Goal: Task Accomplishment & Management: Use online tool/utility

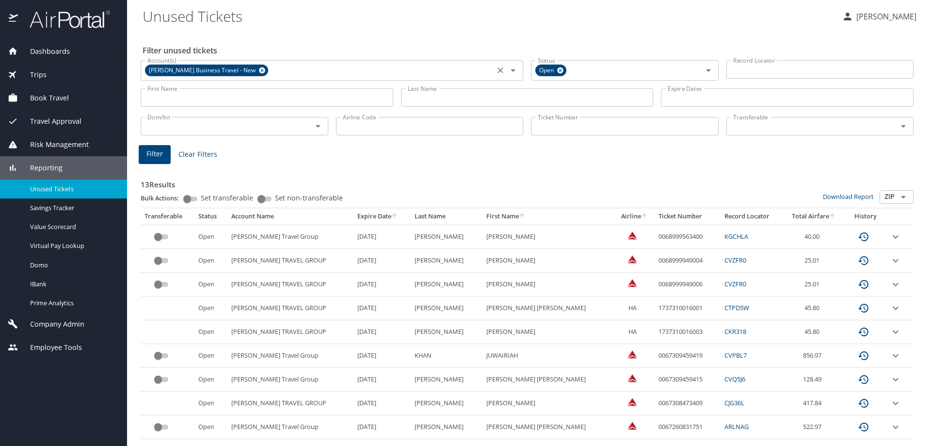
click at [259, 70] on icon at bounding box center [262, 70] width 7 height 11
click at [270, 69] on input "Account(s)" at bounding box center [318, 69] width 348 height 13
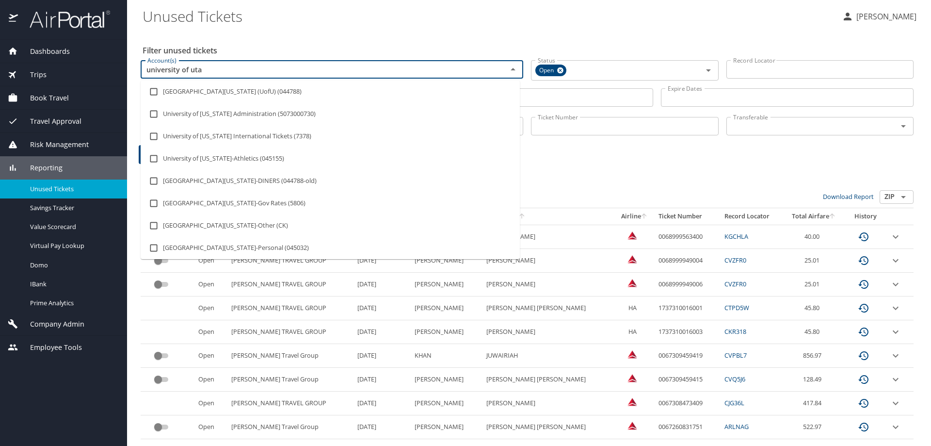
type input "[GEOGRAPHIC_DATA][US_STATE]"
click at [159, 91] on input "checkbox" at bounding box center [154, 91] width 18 height 18
checkbox input "true"
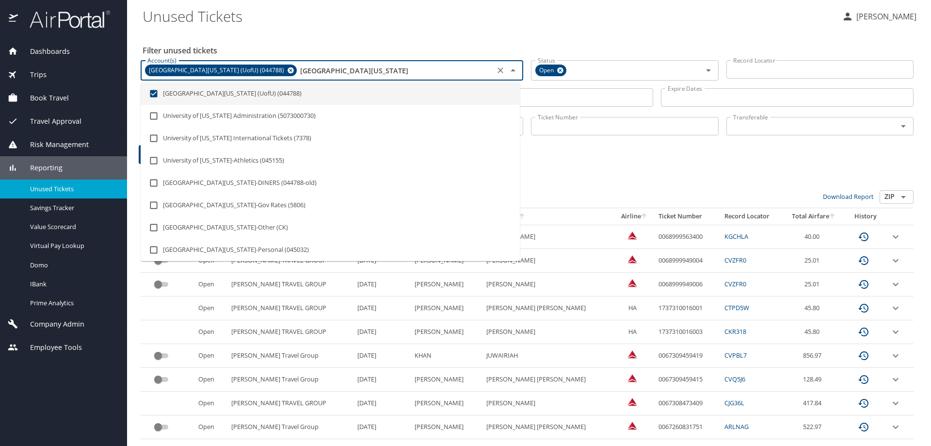
type input "[GEOGRAPHIC_DATA][US_STATE]"
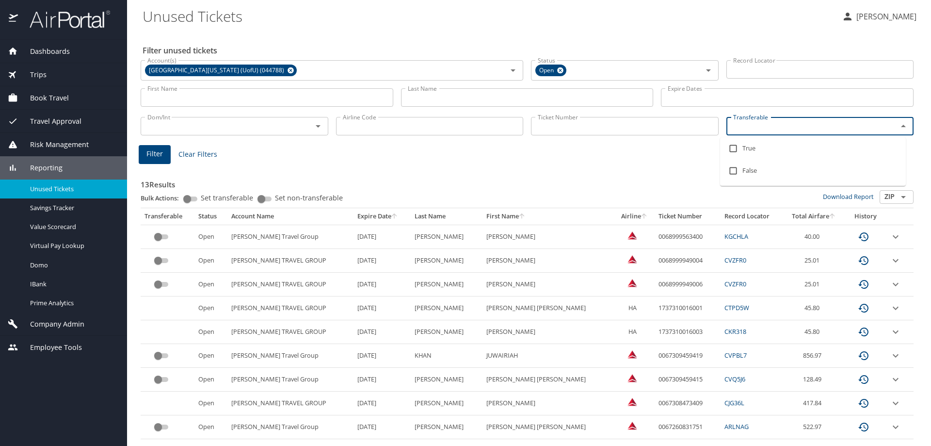
click at [749, 131] on input "Transferable" at bounding box center [806, 126] width 153 height 13
click at [738, 146] on input "checkbox" at bounding box center [733, 148] width 18 height 18
checkbox input "true"
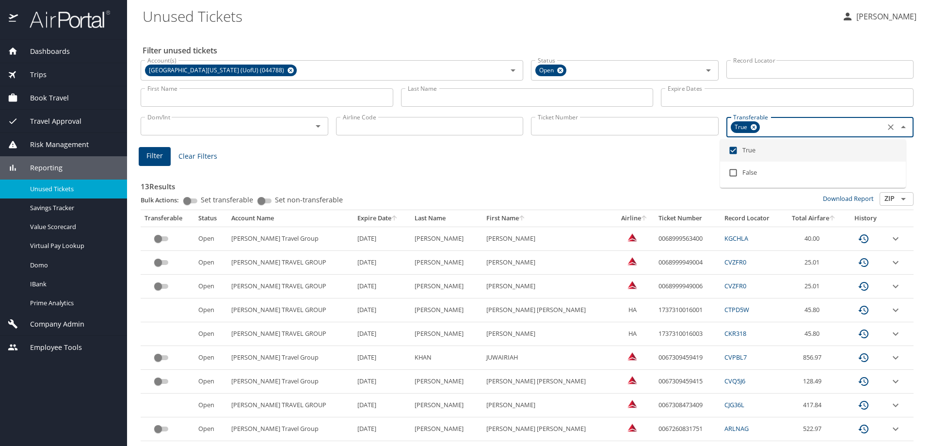
click at [155, 157] on span "Filter" at bounding box center [155, 156] width 16 height 12
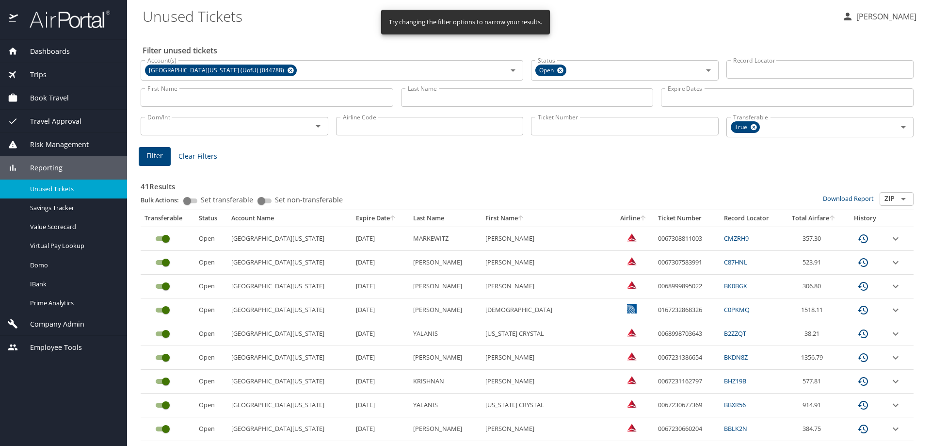
click at [569, 129] on input "Ticket Number" at bounding box center [625, 126] width 188 height 18
paste input "0067144598468"
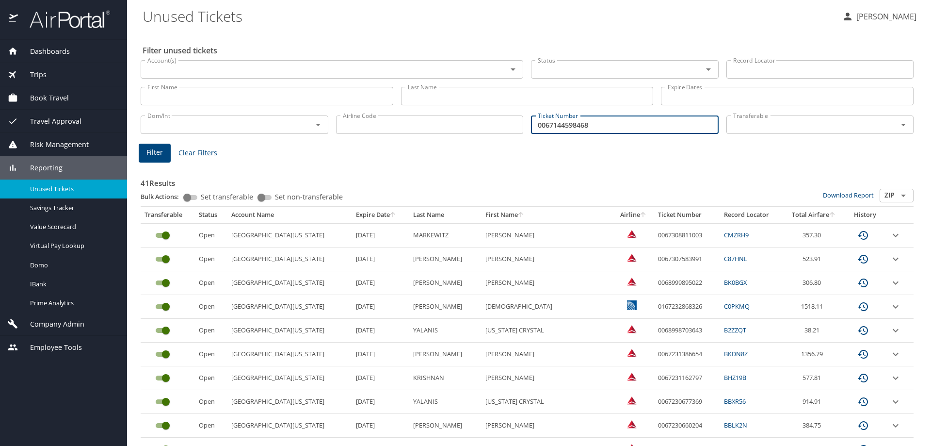
type input "0067144598468"
click at [162, 151] on span "Filter" at bounding box center [155, 153] width 16 height 12
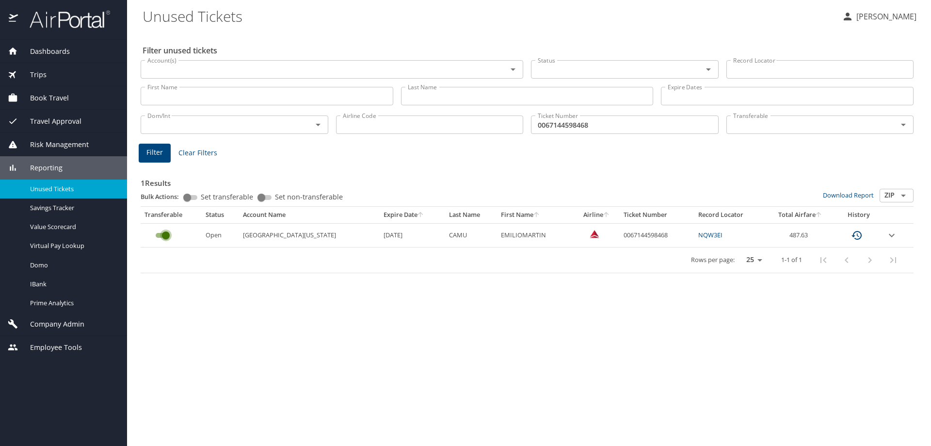
click at [163, 235] on input "custom pagination table" at bounding box center [165, 235] width 35 height 12
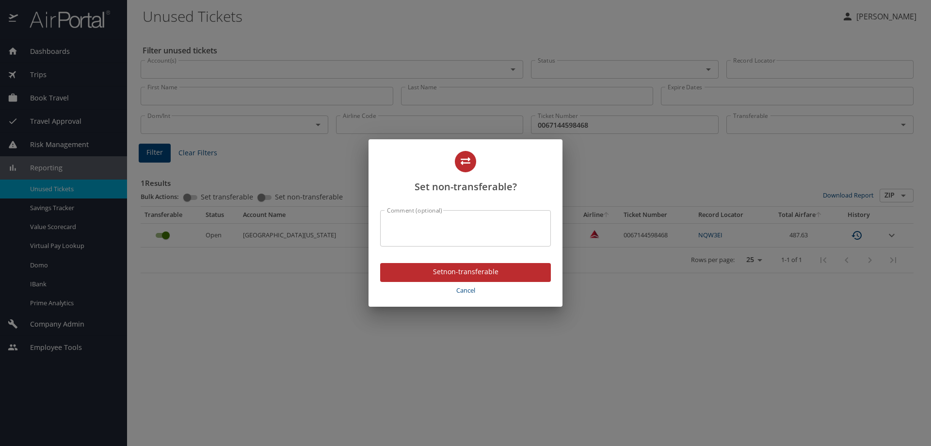
click at [436, 234] on textarea "Comment (optional)" at bounding box center [465, 228] width 157 height 18
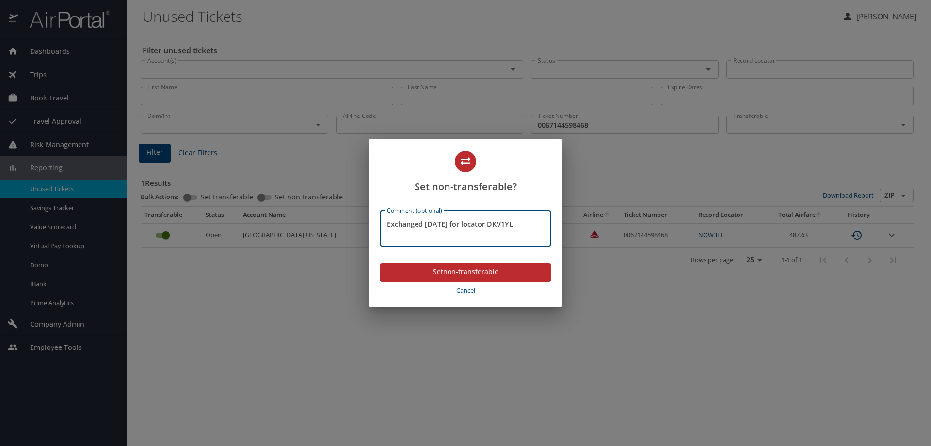
type textarea "Exchanged 29SEP25 for locator DKV1YL"
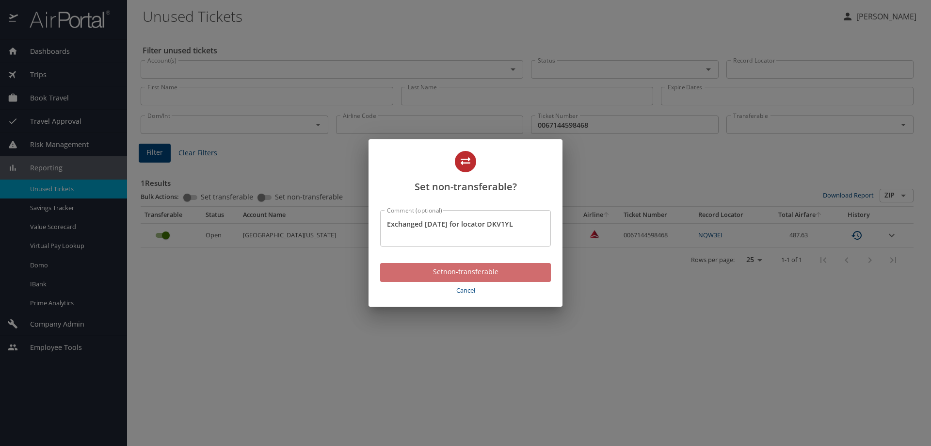
click at [466, 277] on span "Set non-transferable" at bounding box center [465, 272] width 155 height 12
